Goal: Book appointment/travel/reservation

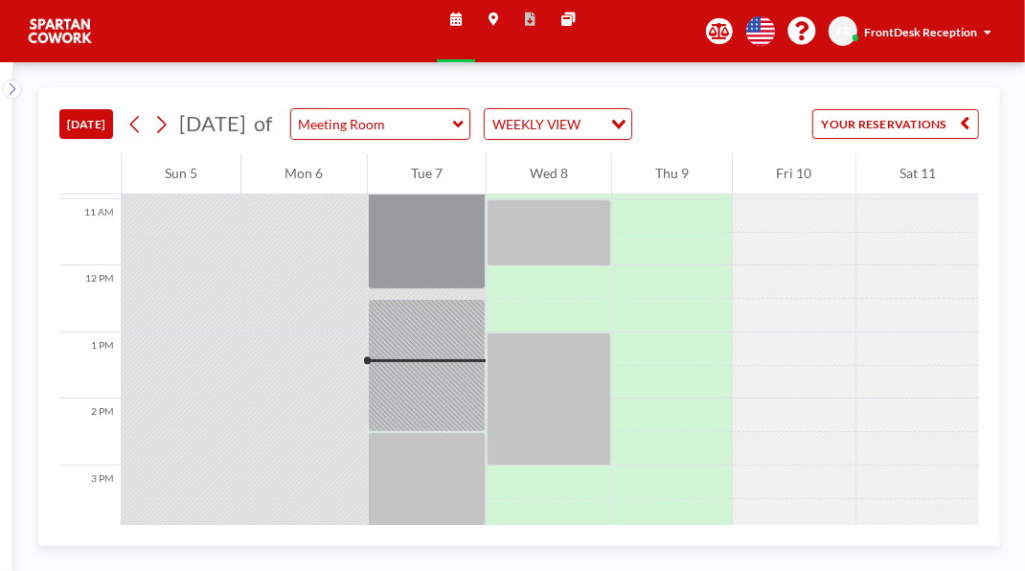
scroll to position [729, 0]
click at [449, 431] on div at bounding box center [427, 364] width 118 height 133
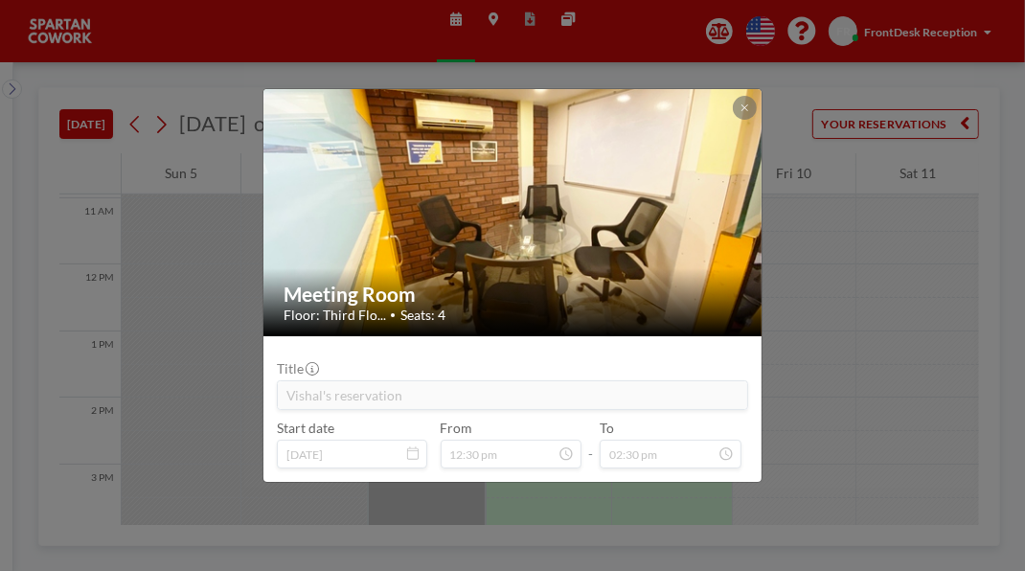
click at [748, 103] on icon at bounding box center [745, 108] width 8 height 10
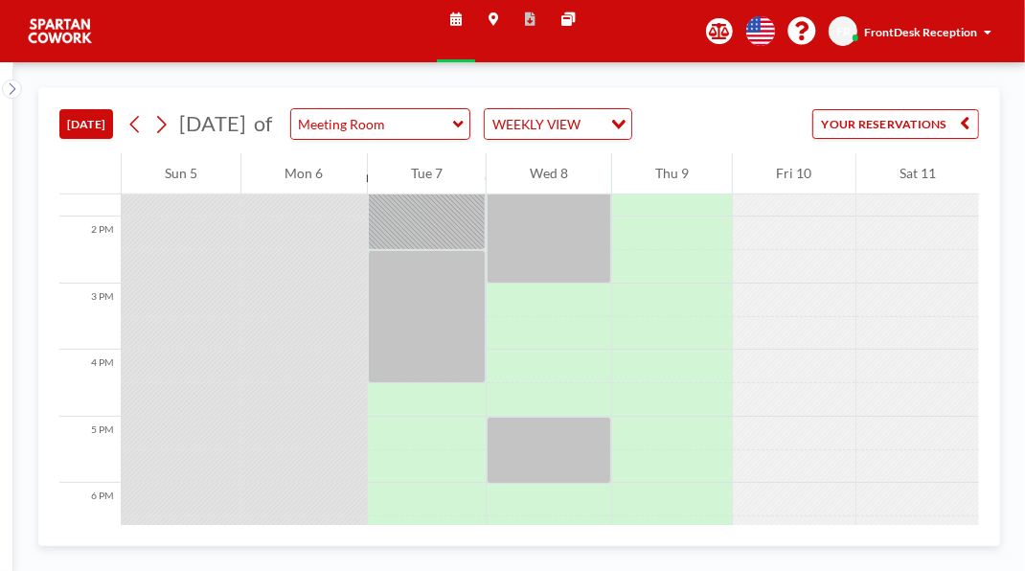
scroll to position [919, 0]
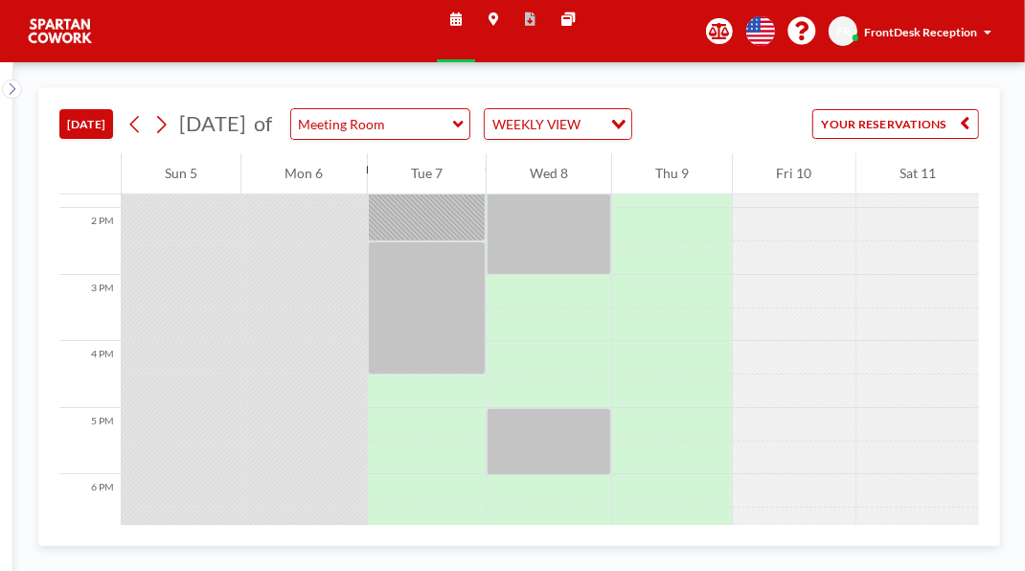
click at [568, 275] on div at bounding box center [549, 208] width 125 height 133
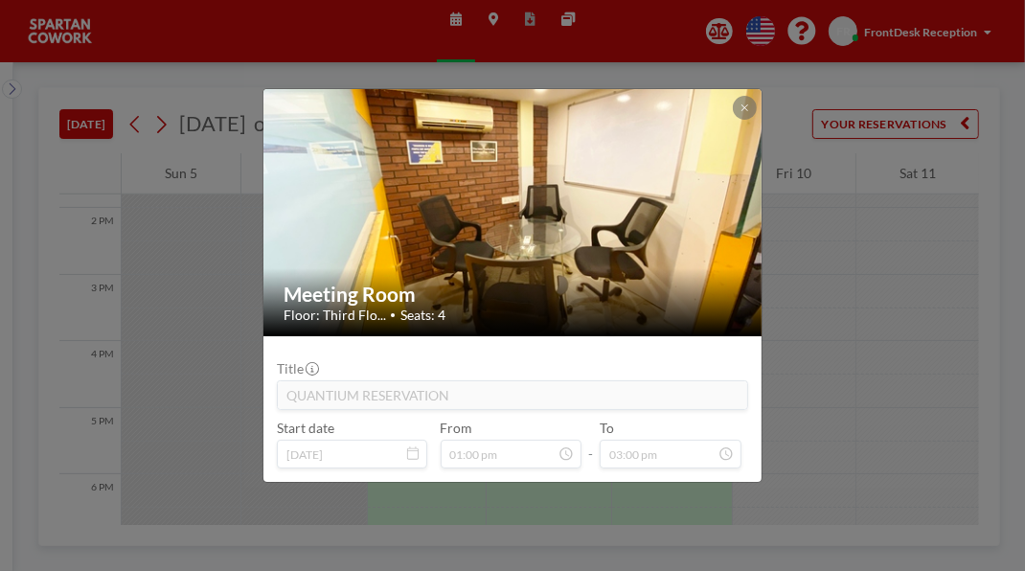
click at [748, 104] on icon at bounding box center [745, 107] width 7 height 7
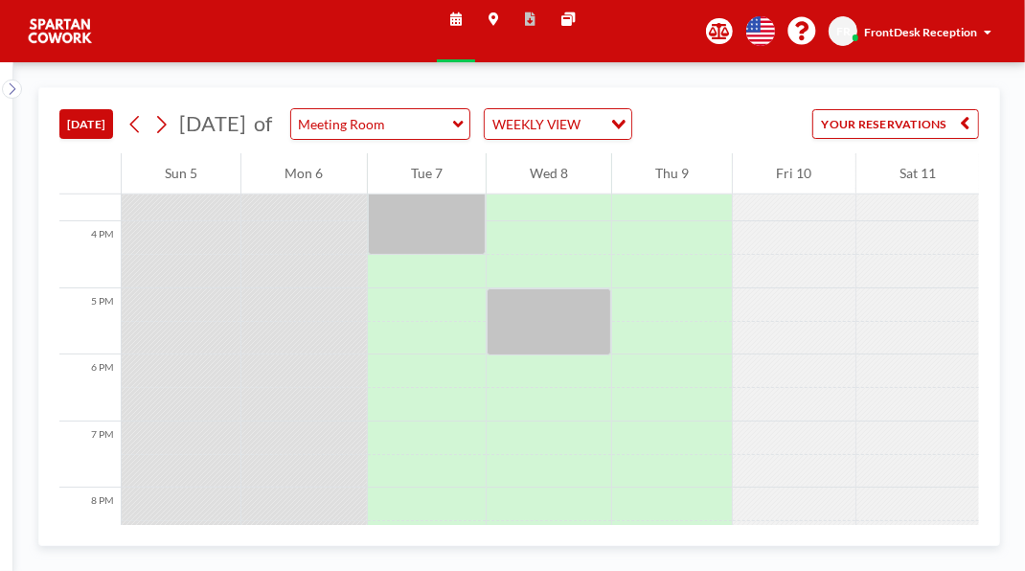
scroll to position [1039, 0]
click at [447, 255] on div at bounding box center [427, 188] width 118 height 133
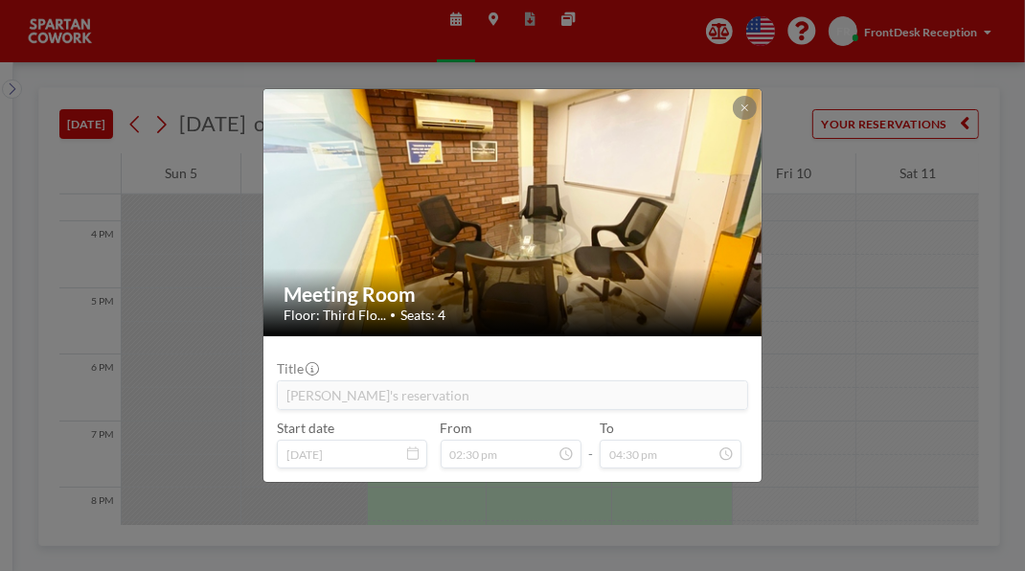
click at [756, 96] on div at bounding box center [744, 107] width 23 height 23
click at [748, 104] on icon at bounding box center [745, 107] width 7 height 7
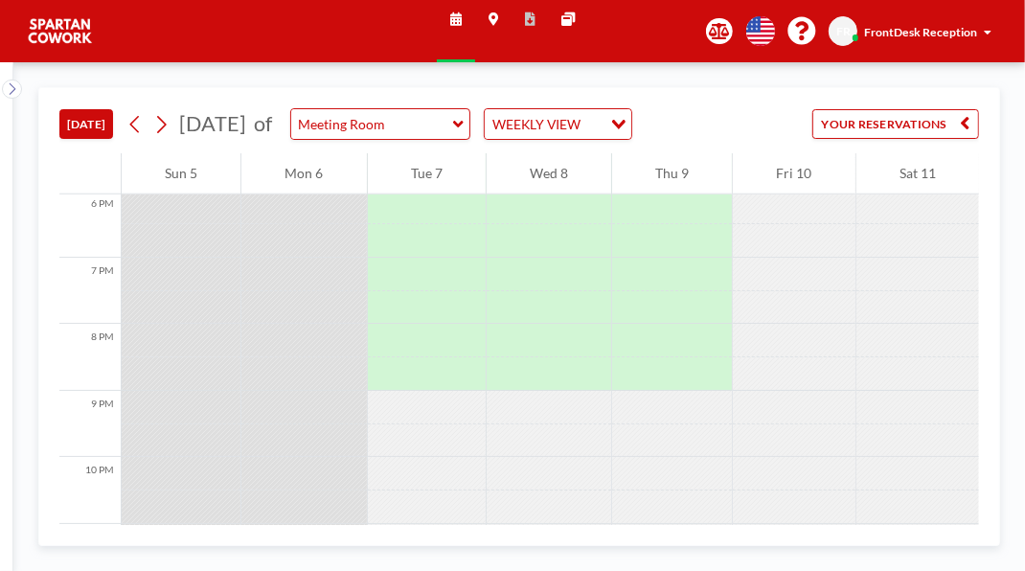
scroll to position [1203, 0]
click at [560, 191] on div at bounding box center [549, 157] width 125 height 67
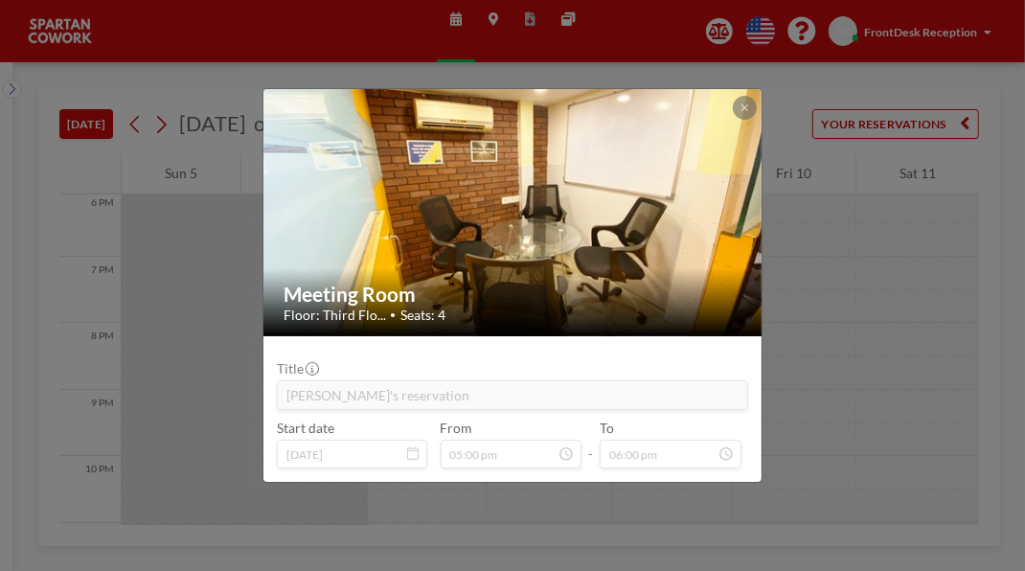
click at [756, 96] on button at bounding box center [744, 107] width 23 height 23
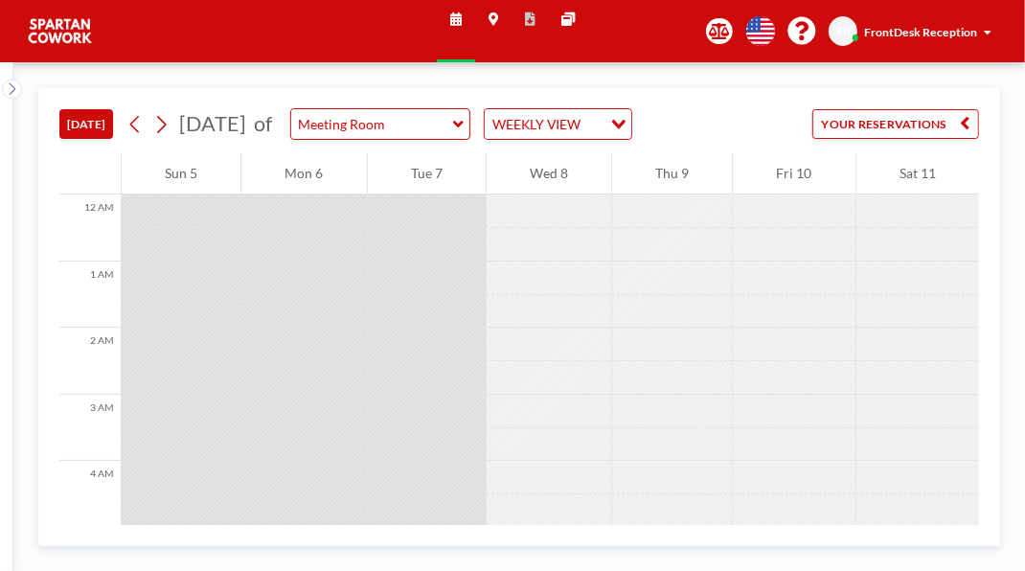
click at [600, 135] on input "Search for option" at bounding box center [592, 124] width 14 height 22
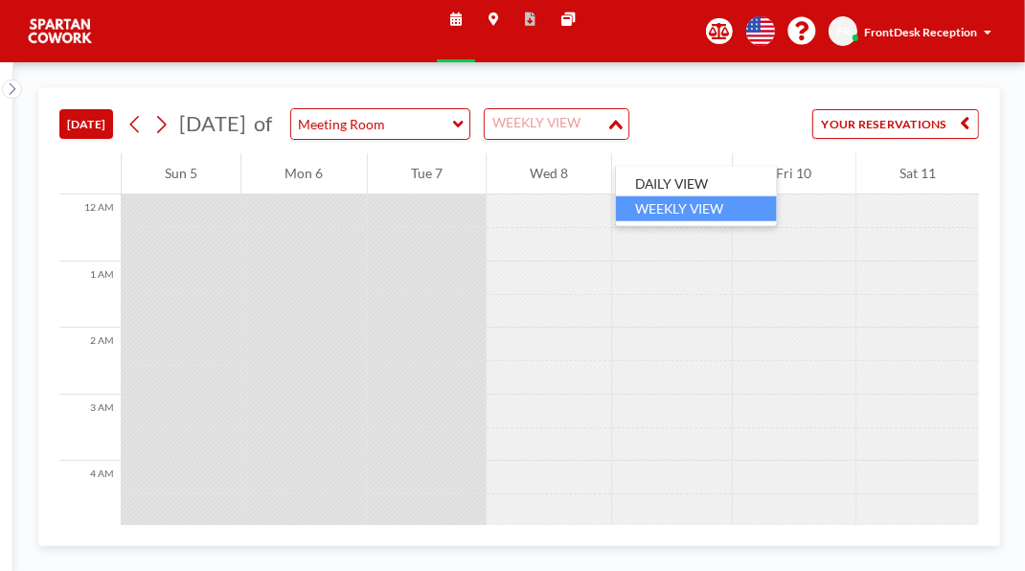
click at [722, 179] on li "DAILY VIEW" at bounding box center [696, 184] width 161 height 25
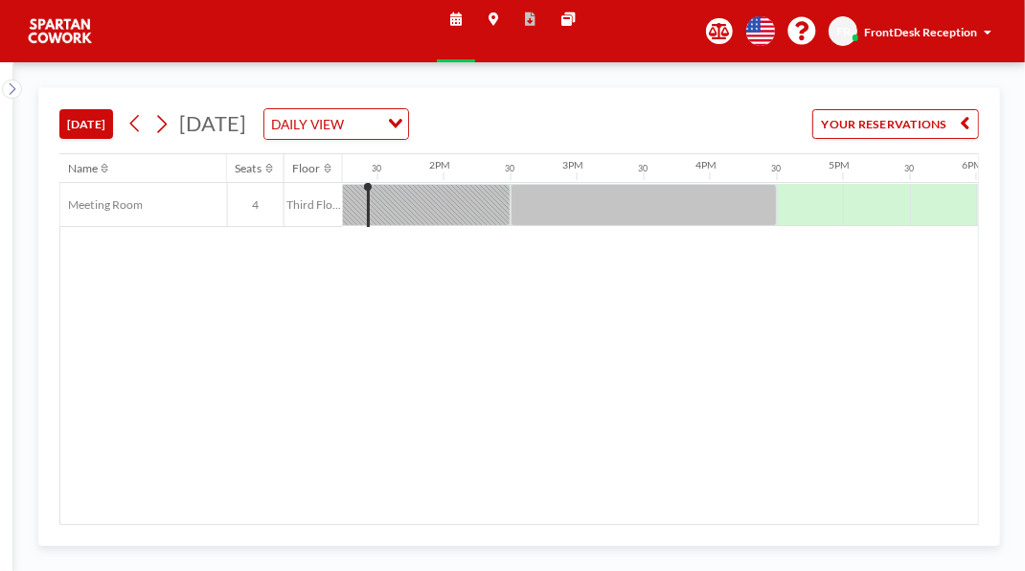
scroll to position [0, 1797]
click at [343, 183] on div "Floor" at bounding box center [314, 168] width 58 height 29
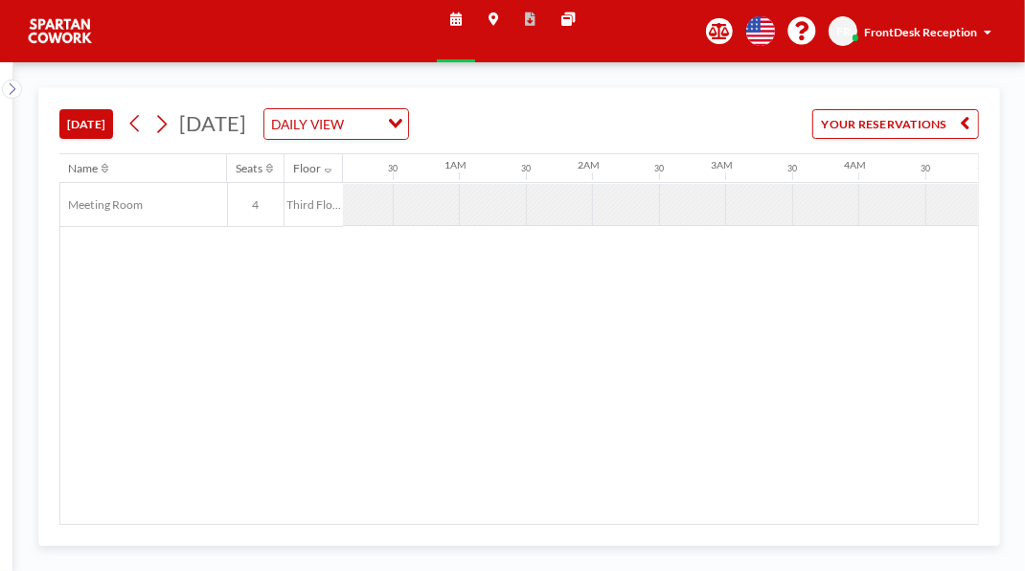
scroll to position [0, 0]
click at [927, 139] on button "YOUR RESERVATIONS" at bounding box center [896, 124] width 167 height 30
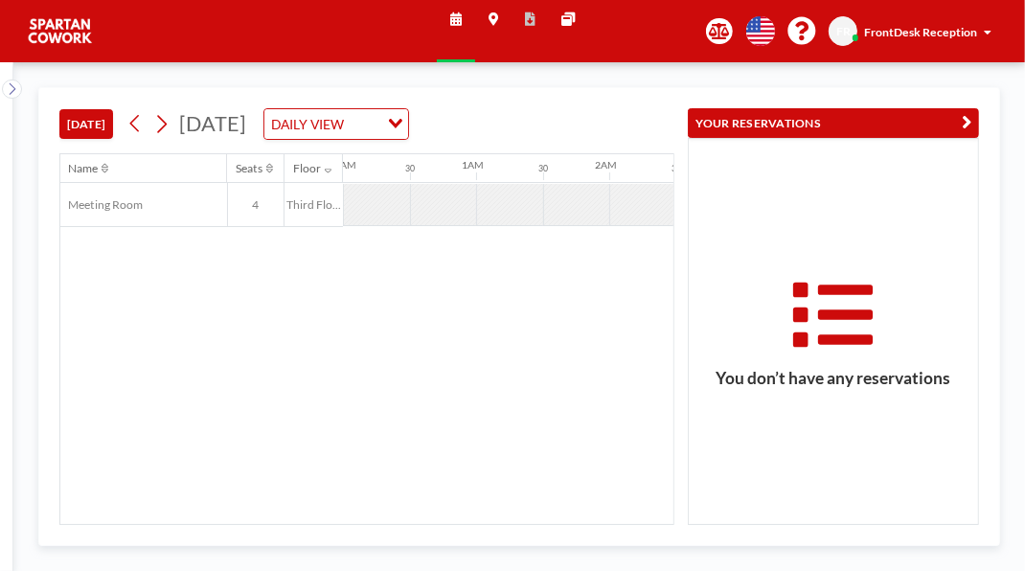
click at [528, 450] on div "Name Seats Floor 12AM 30 1AM 30 2AM 30 3AM 30 4AM 30 5AM 30 6AM 30 7AM 30 8AM 3…" at bounding box center [366, 339] width 613 height 370
click at [962, 133] on icon "button" at bounding box center [967, 123] width 10 height 20
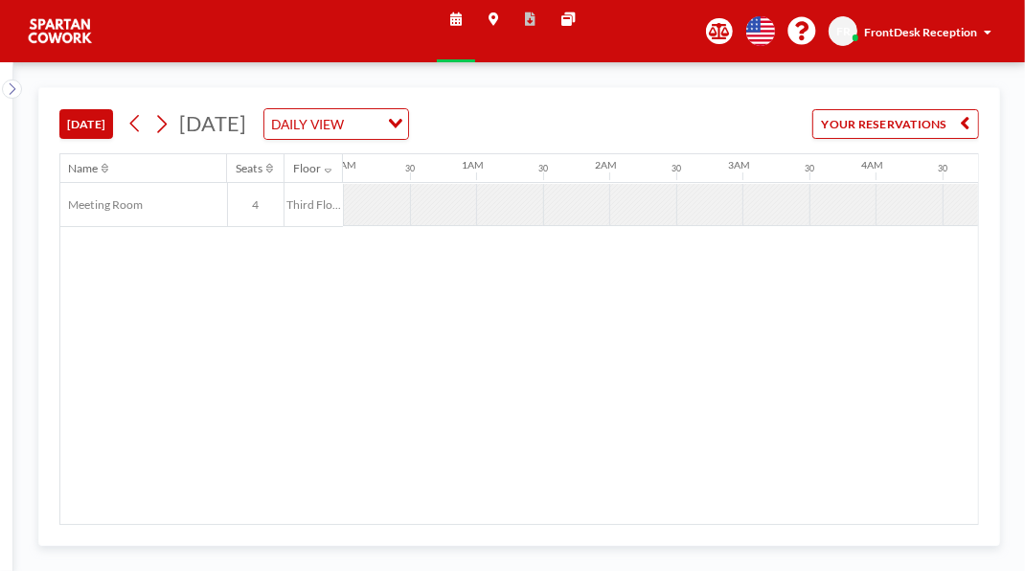
click at [936, 139] on button "YOUR RESERVATIONS" at bounding box center [896, 124] width 167 height 30
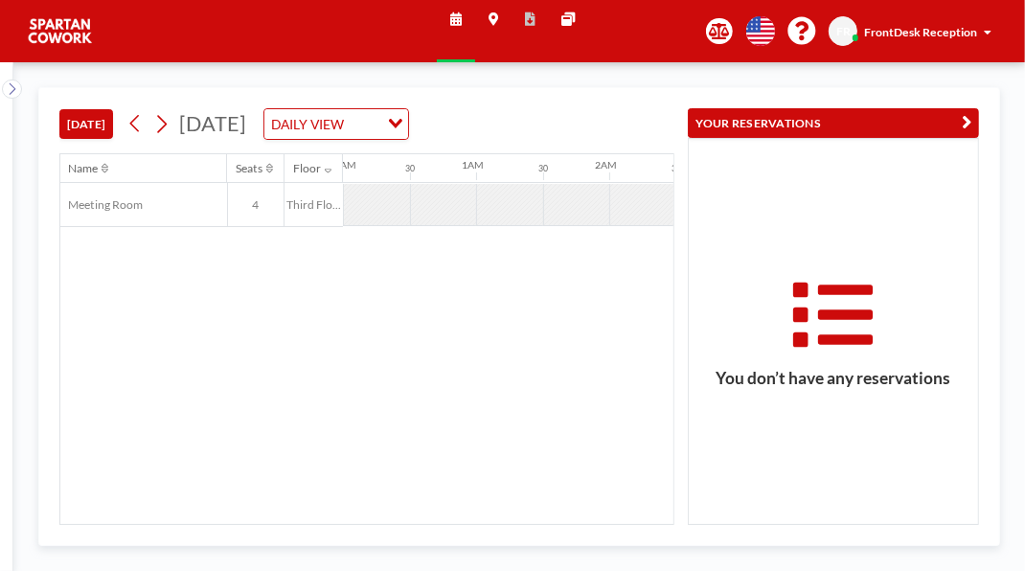
click at [947, 126] on button "YOUR RESERVATIONS" at bounding box center [833, 123] width 291 height 30
